Goal: Check status

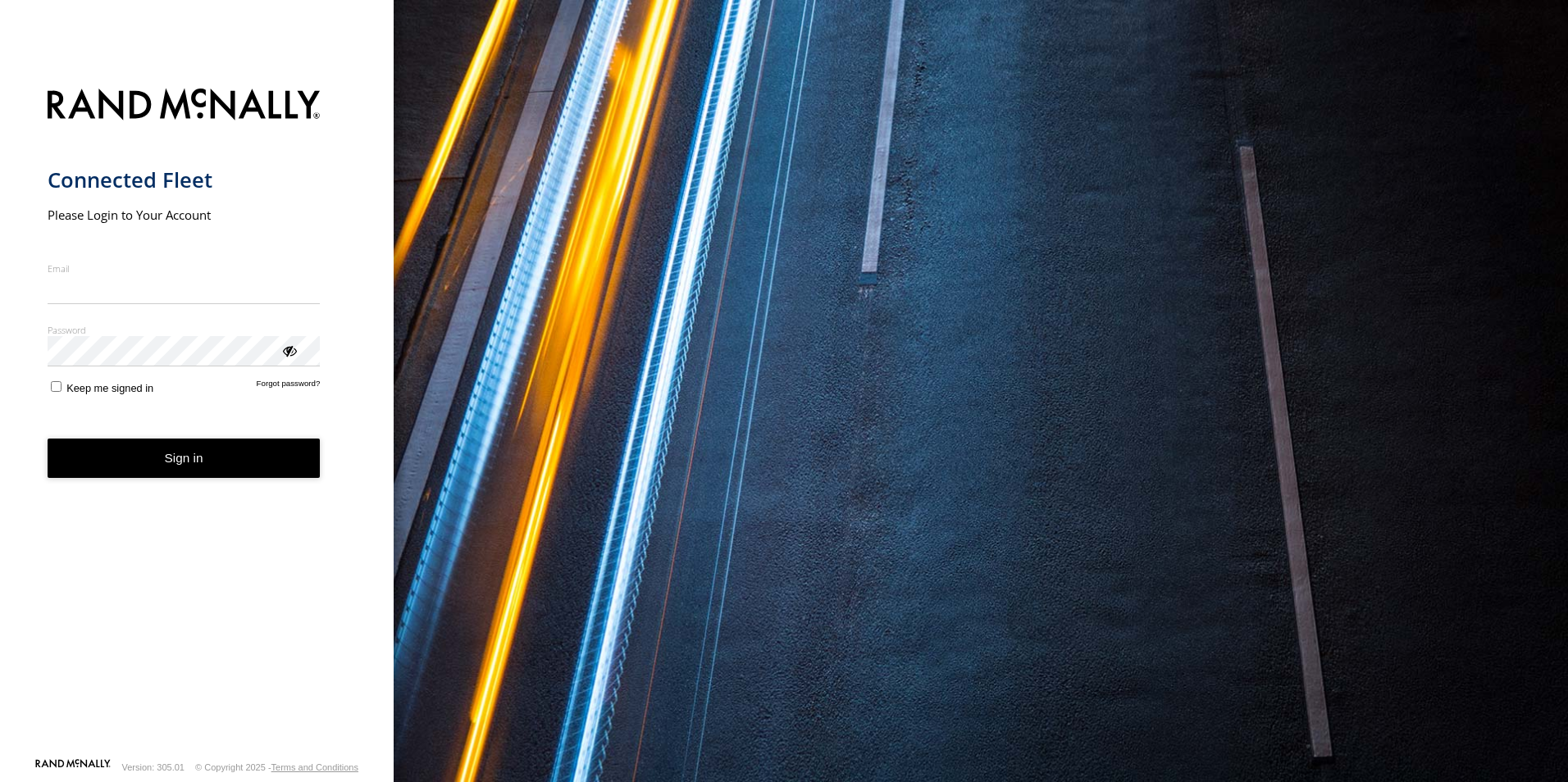
type input "**********"
click at [186, 482] on form "**********" at bounding box center [197, 418] width 299 height 679
click at [209, 461] on button "Sign in" at bounding box center [184, 458] width 273 height 40
